Goal: Task Accomplishment & Management: Manage account settings

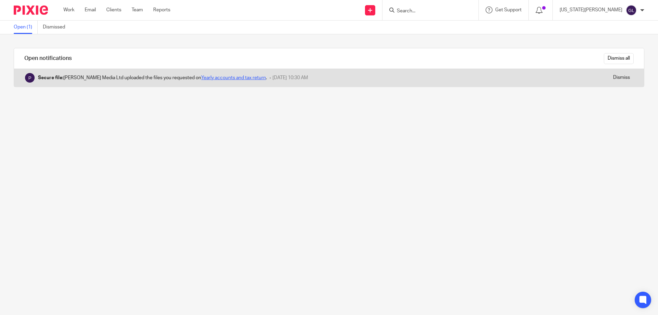
click at [210, 76] on link "Yearly accounts and tax return" at bounding box center [233, 77] width 65 height 5
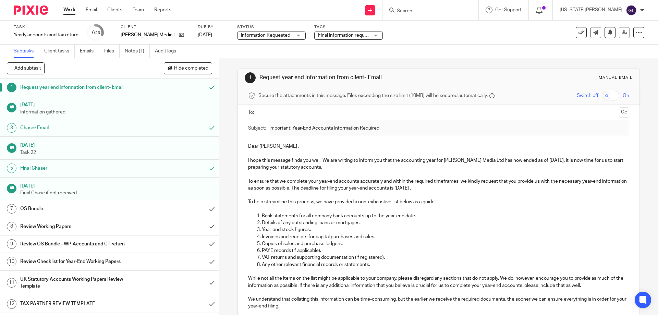
click at [330, 35] on span "Final Information request" at bounding box center [344, 35] width 53 height 5
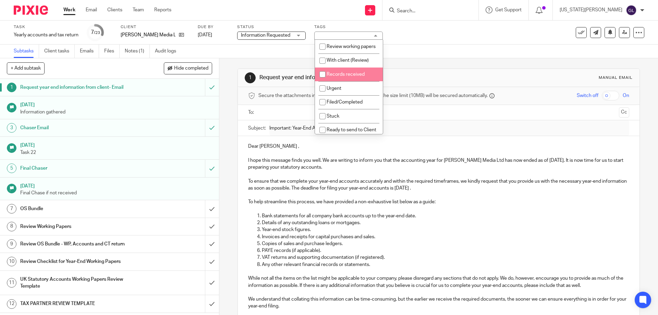
click at [347, 77] on span "Records received" at bounding box center [345, 74] width 38 height 5
checkbox input "true"
click at [420, 52] on div "Subtasks Client tasks Emails Files Notes (1) Audit logs" at bounding box center [329, 52] width 658 height 14
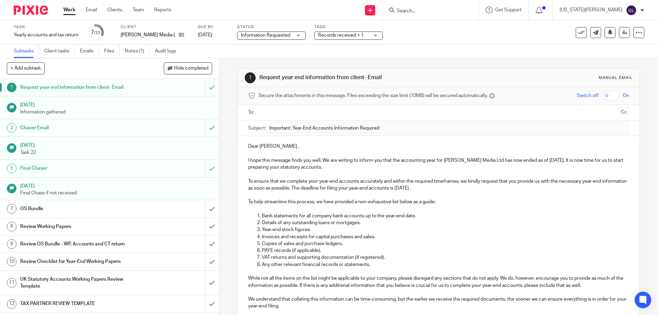
click at [337, 41] on div "Task Yearly accounts and tax return Save Yearly accounts and tax return 7 /23 C…" at bounding box center [329, 33] width 658 height 24
click at [336, 38] on span "Records received + 1" at bounding box center [343, 35] width 51 height 7
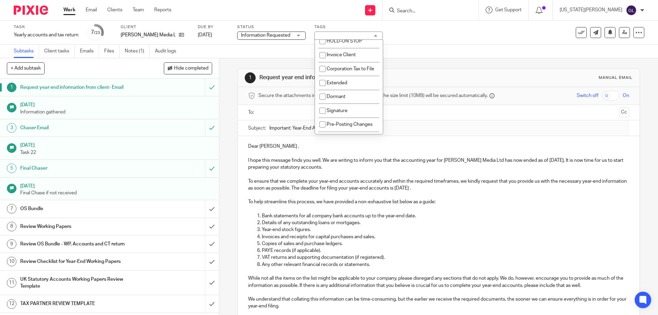
scroll to position [206, 0]
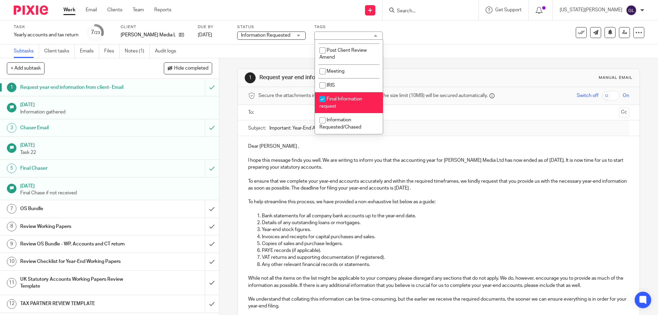
click at [354, 105] on span "Final Information request" at bounding box center [340, 103] width 43 height 12
checkbox input "false"
click at [287, 61] on div "1 Request year end information from client- Email Manual email Secure the attac…" at bounding box center [438, 269] width 402 height 422
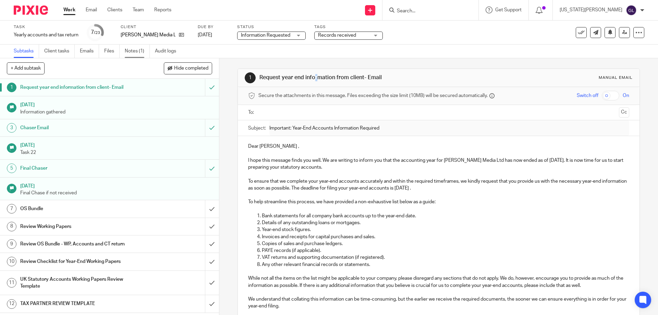
click at [144, 51] on link "Notes (1)" at bounding box center [137, 51] width 25 height 13
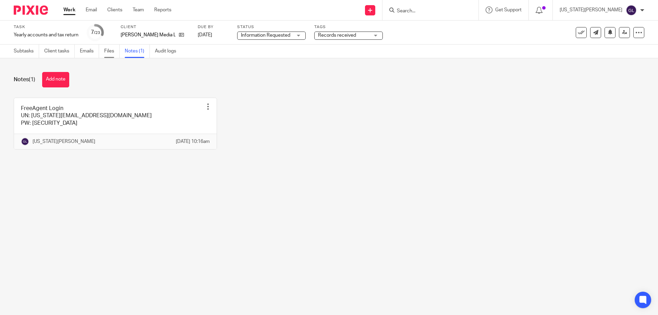
click at [108, 52] on link "Files" at bounding box center [111, 51] width 15 height 13
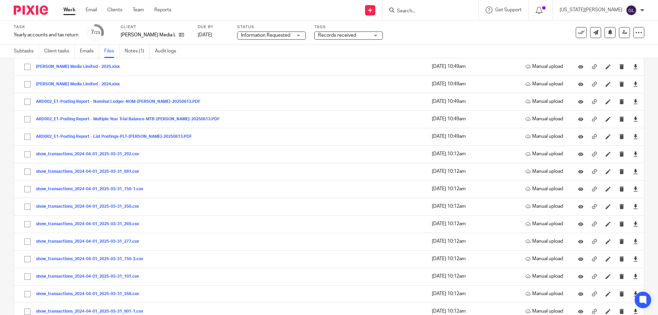
scroll to position [1256, 0]
